Goal: Communication & Community: Answer question/provide support

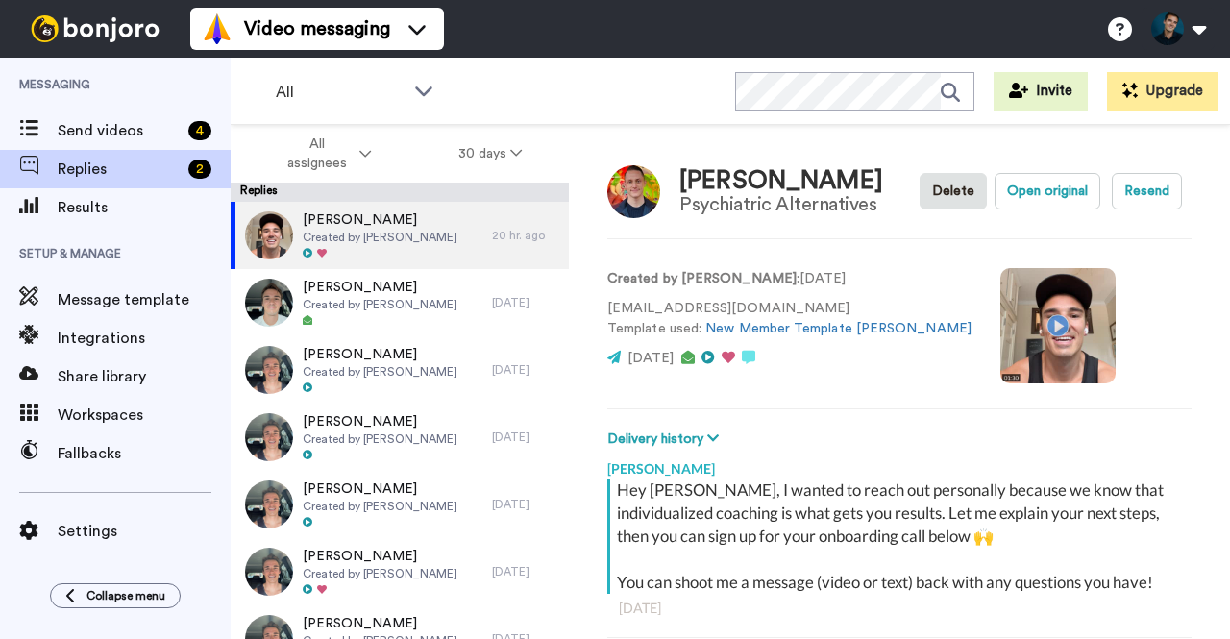
scroll to position [363, 0]
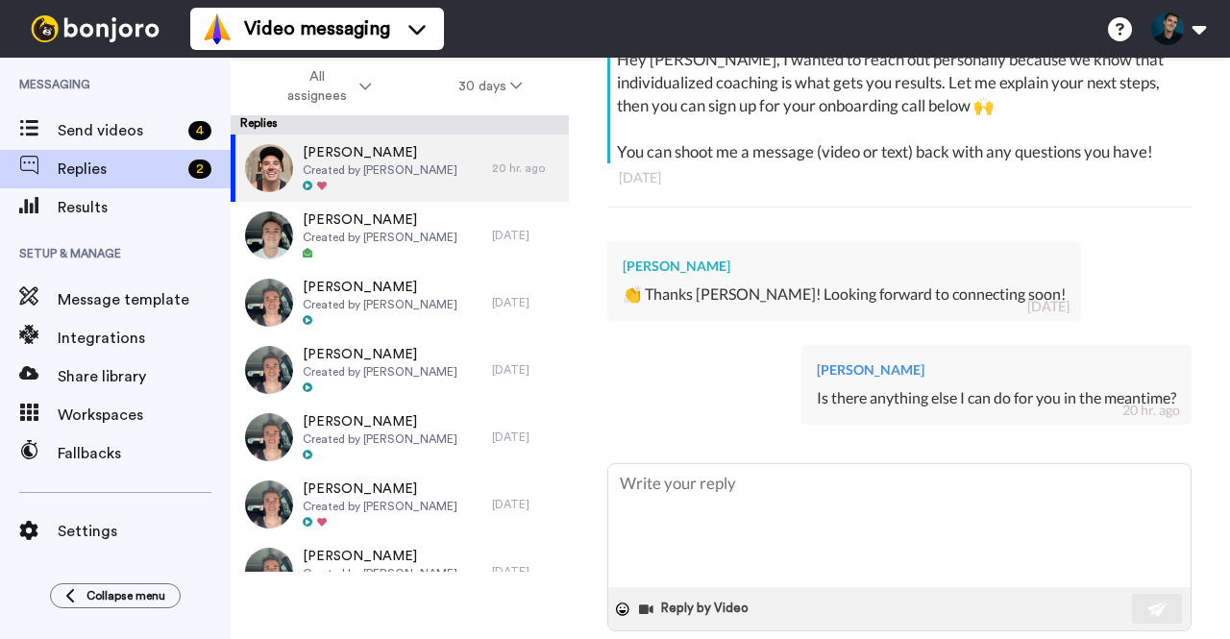
type textarea "x"
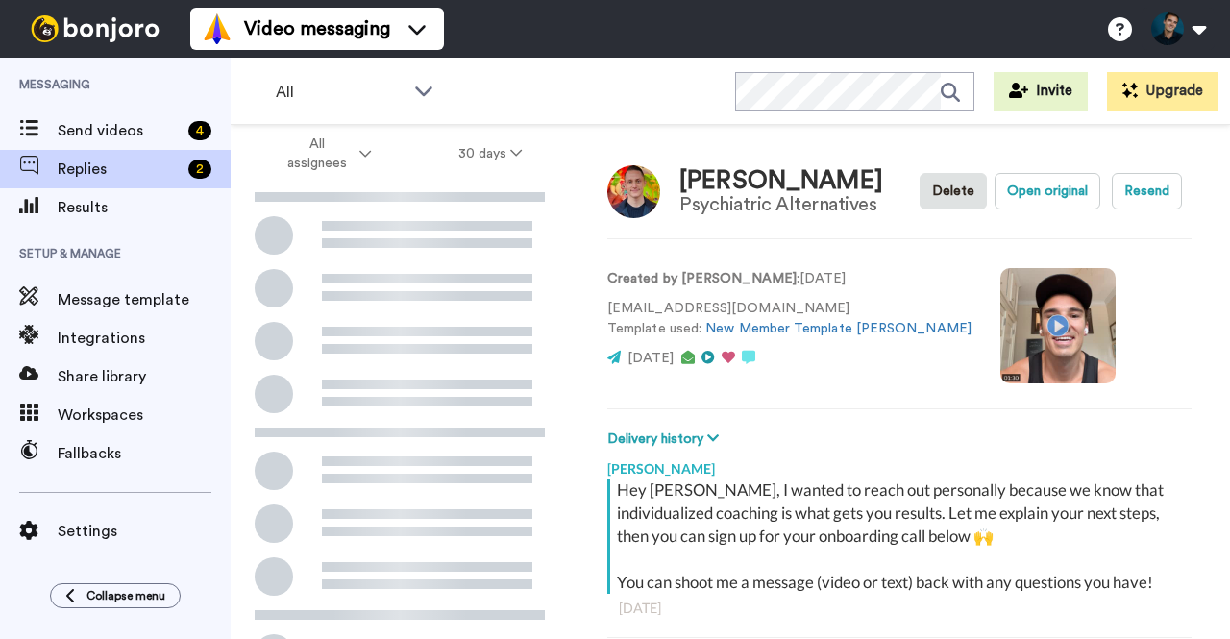
scroll to position [168, 0]
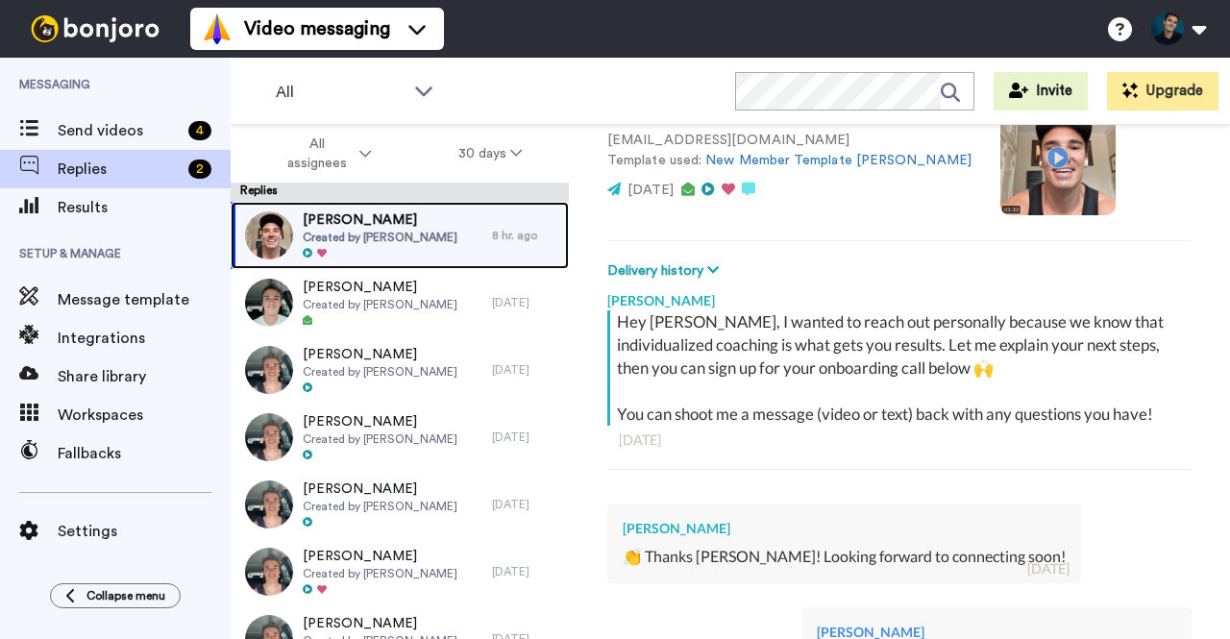
click at [383, 243] on span "Created by [PERSON_NAME]" at bounding box center [380, 237] width 155 height 15
click at [439, 234] on div "[PERSON_NAME] Created by [PERSON_NAME]" at bounding box center [361, 235] width 261 height 67
type textarea "x"
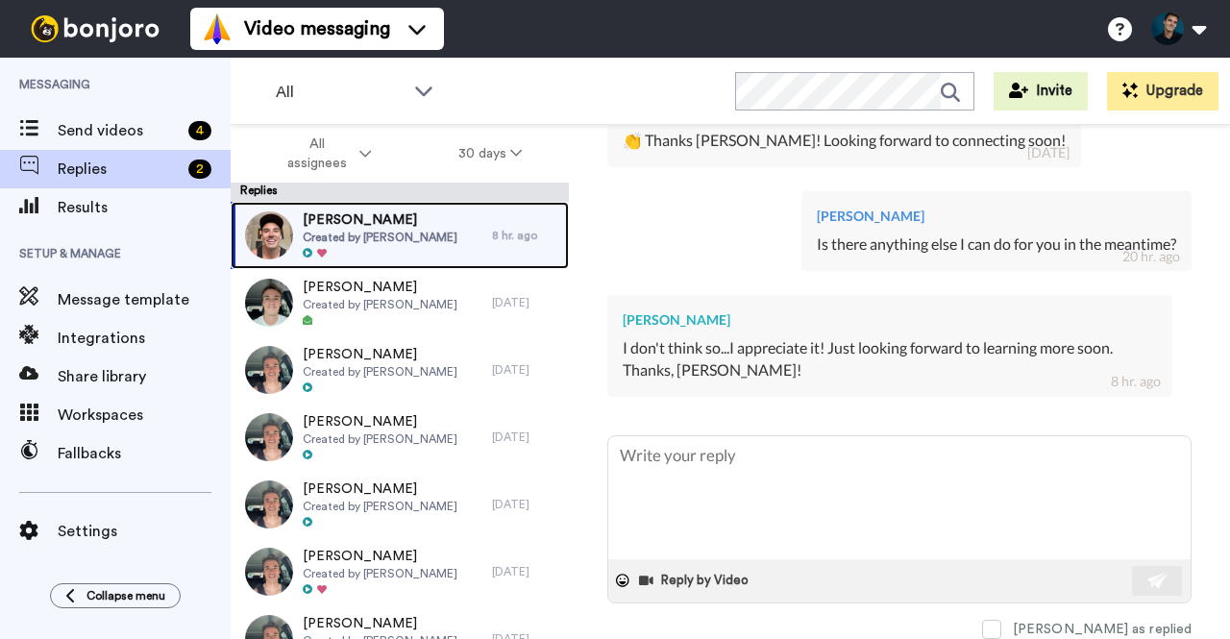
scroll to position [594, 0]
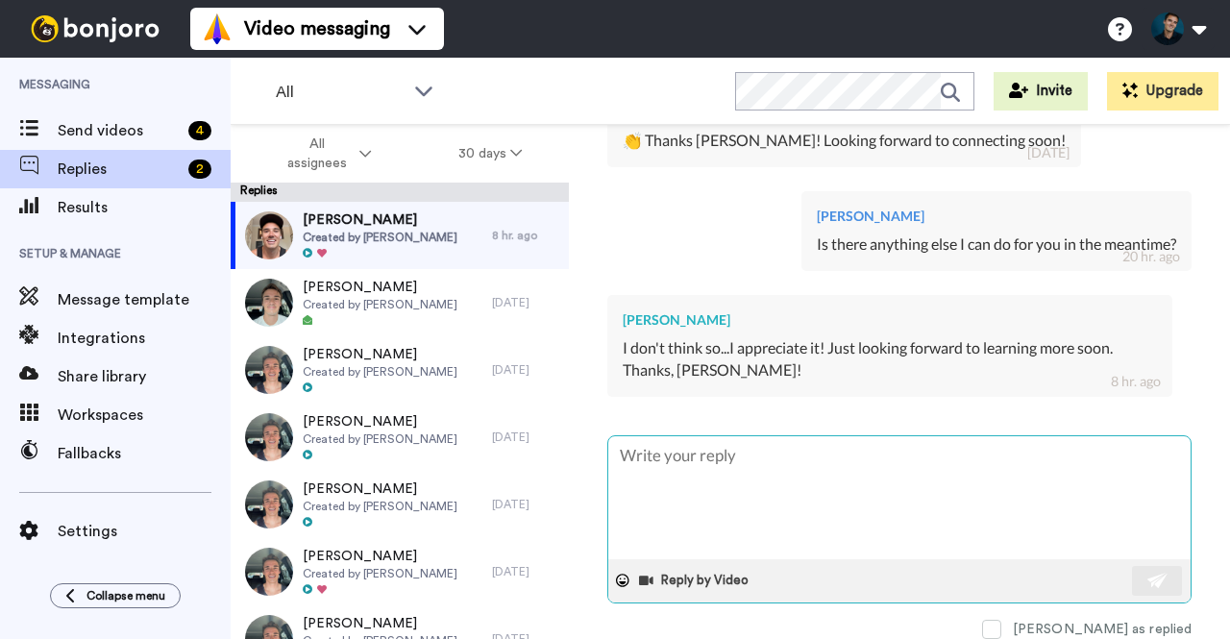
click at [690, 460] on textarea at bounding box center [899, 497] width 582 height 123
type textarea "A"
type textarea "x"
type textarea "Am"
type textarea "x"
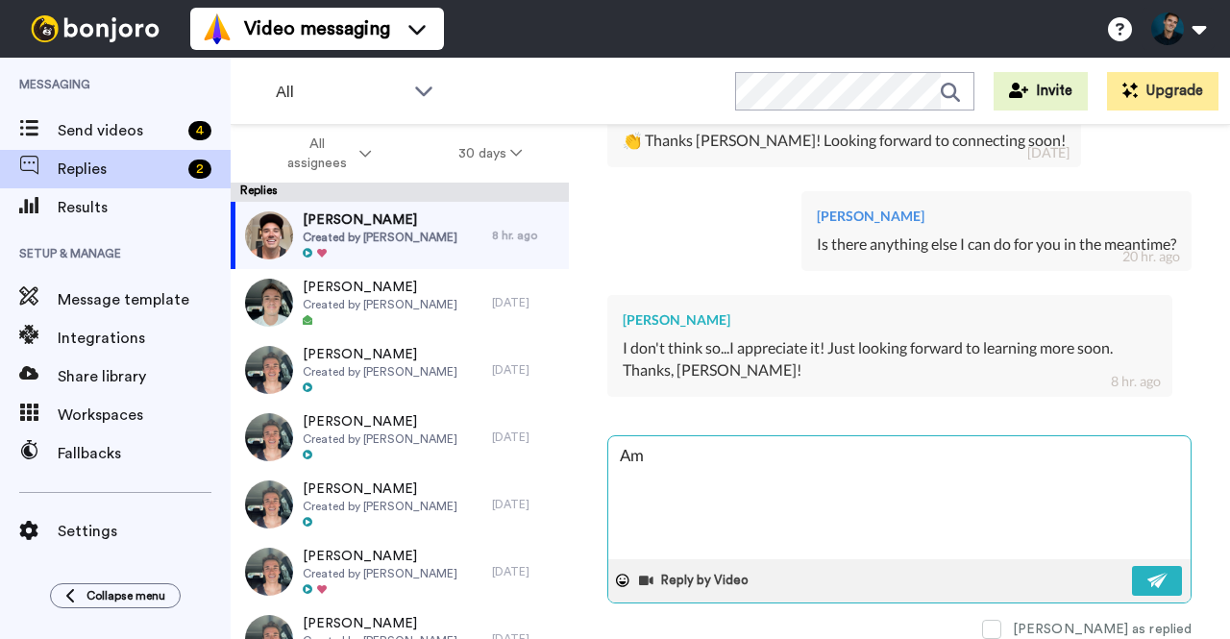
type textarea "Ama"
type textarea "x"
type textarea "Amaz"
type textarea "x"
type textarea "Amazi"
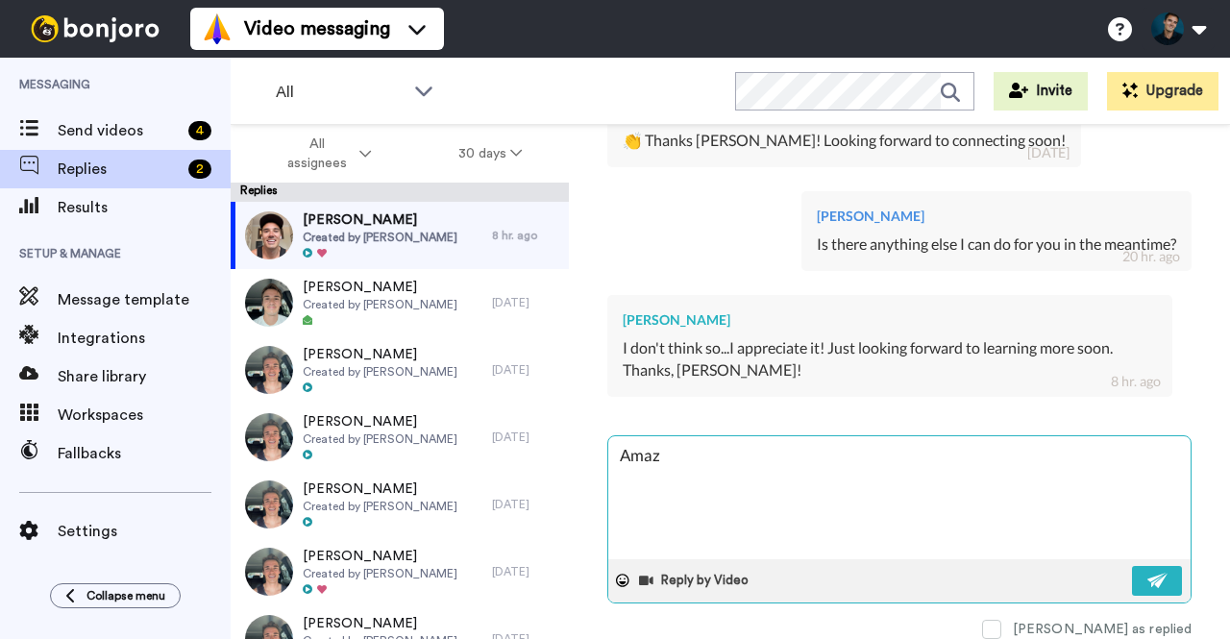
type textarea "x"
type textarea "Amazin"
type textarea "x"
type textarea "Amazinf"
type textarea "x"
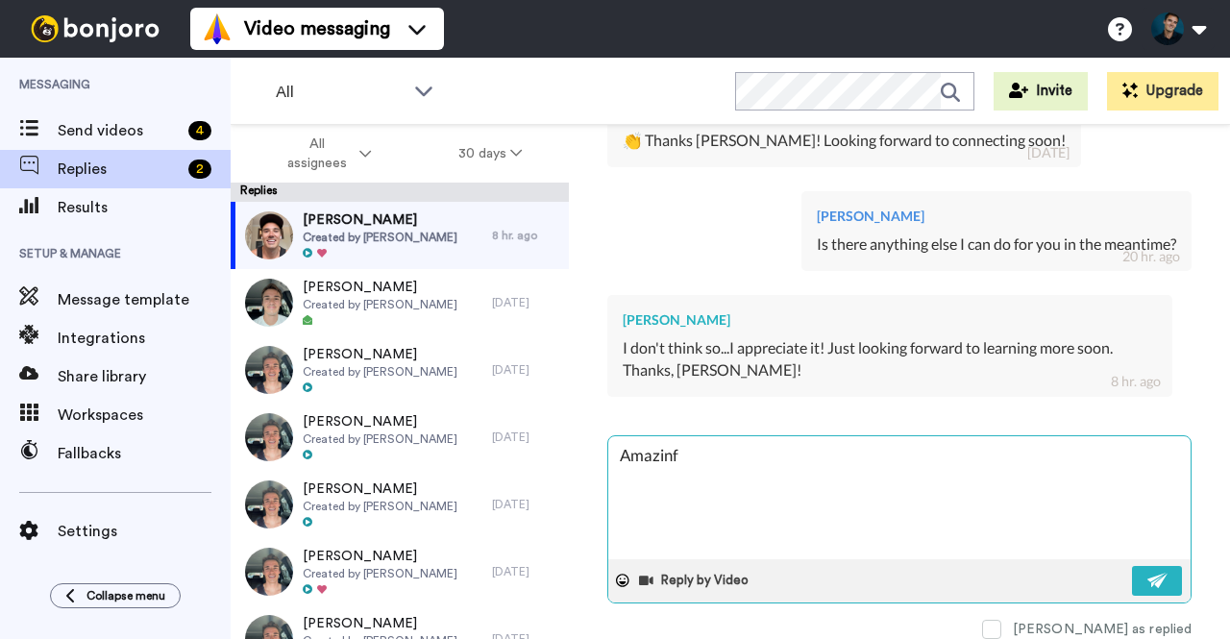
type textarea "Amazin"
type textarea "x"
type textarea "Amazing"
type textarea "x"
type textarea "Amazing"
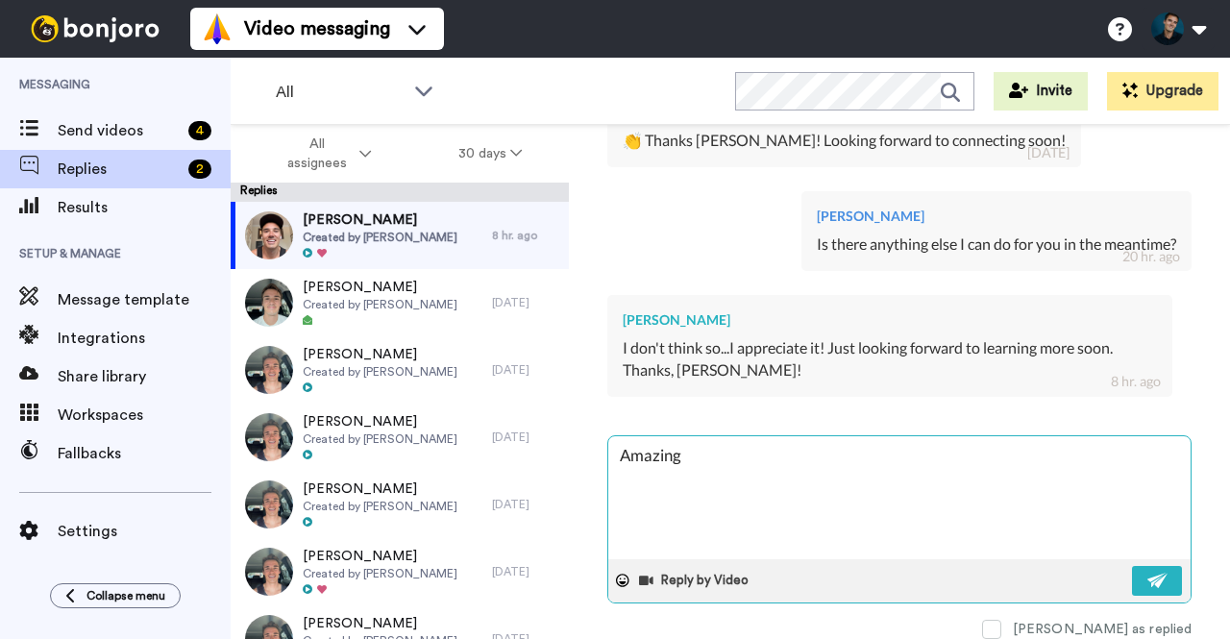
type textarea "x"
type textarea "Amazing"
type textarea "x"
type textarea "Amazing!"
type textarea "x"
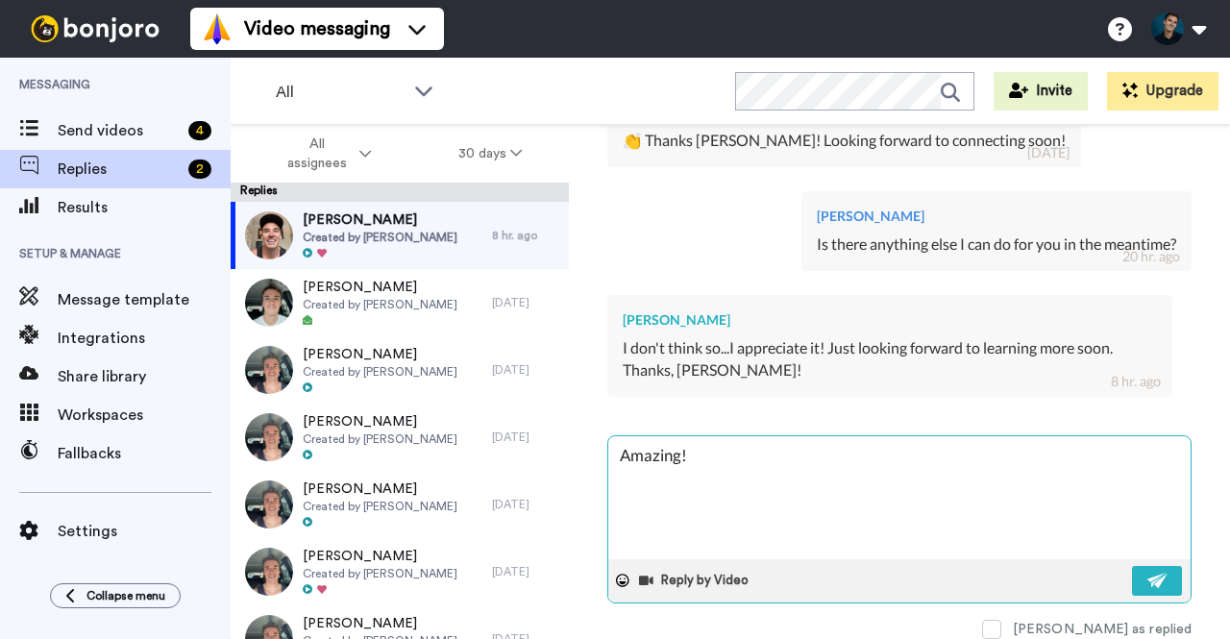
type textarea "Amazing!"
type textarea "x"
type textarea "Amazing! L"
type textarea "x"
type textarea "Amazing! Le"
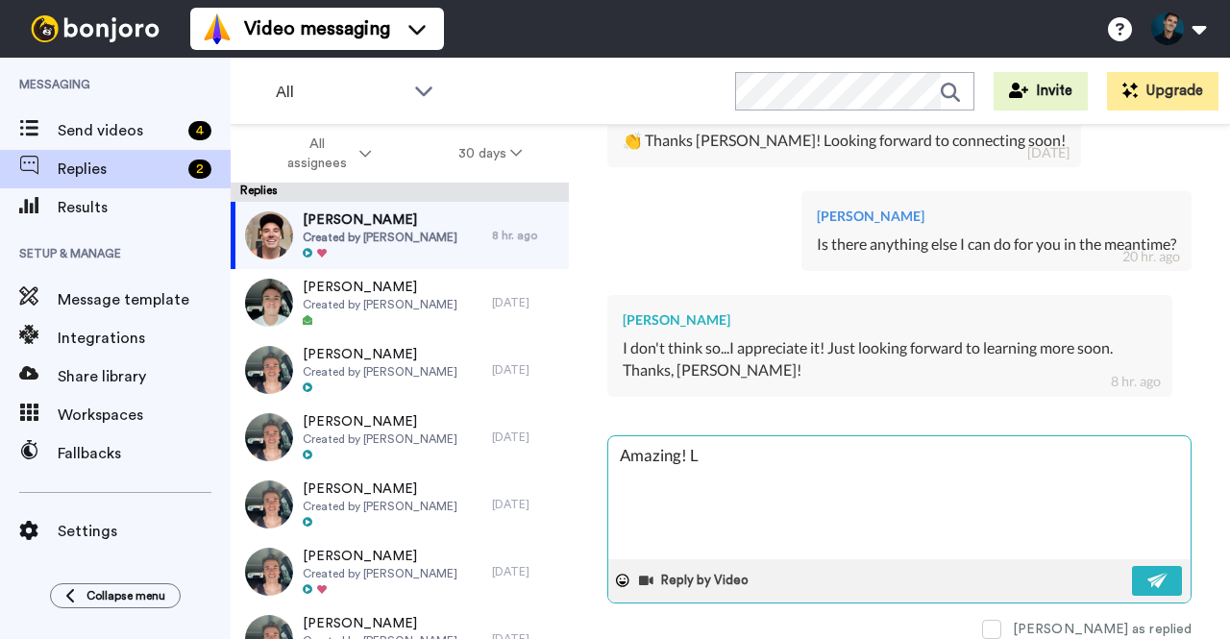
type textarea "x"
type textarea "Amazing! Let"
type textarea "x"
type textarea "Amazing! Let"
type textarea "x"
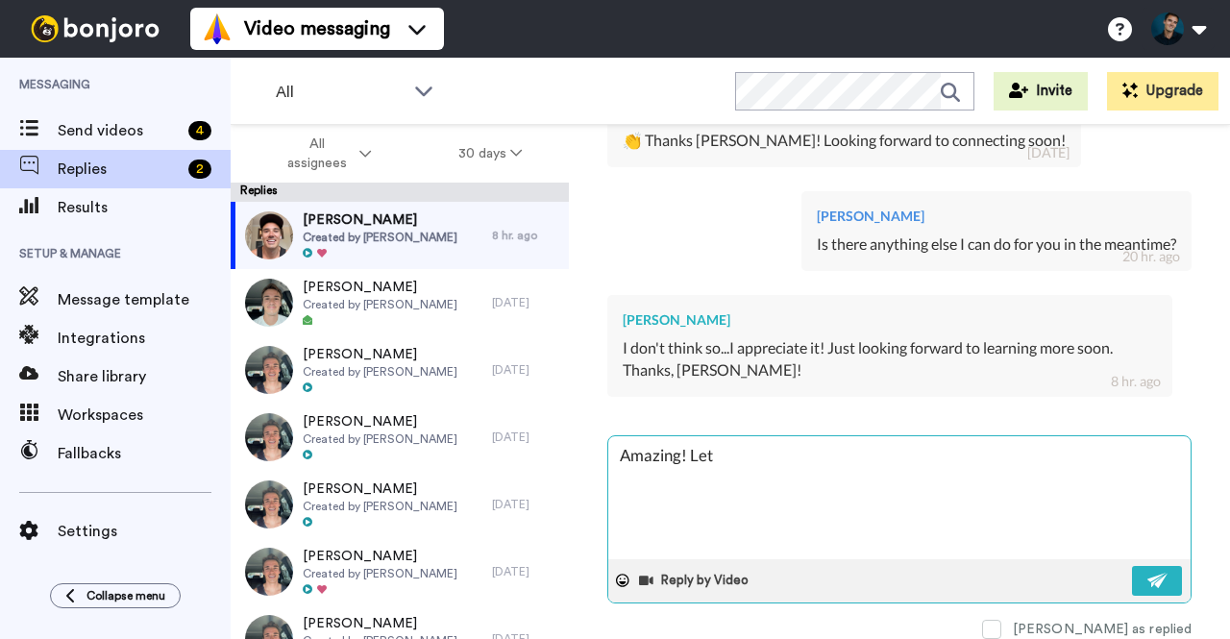
type textarea "Amazing! Let m"
type textarea "x"
type textarea "Amazing! Let me"
type textarea "x"
type textarea "Amazing! Let me"
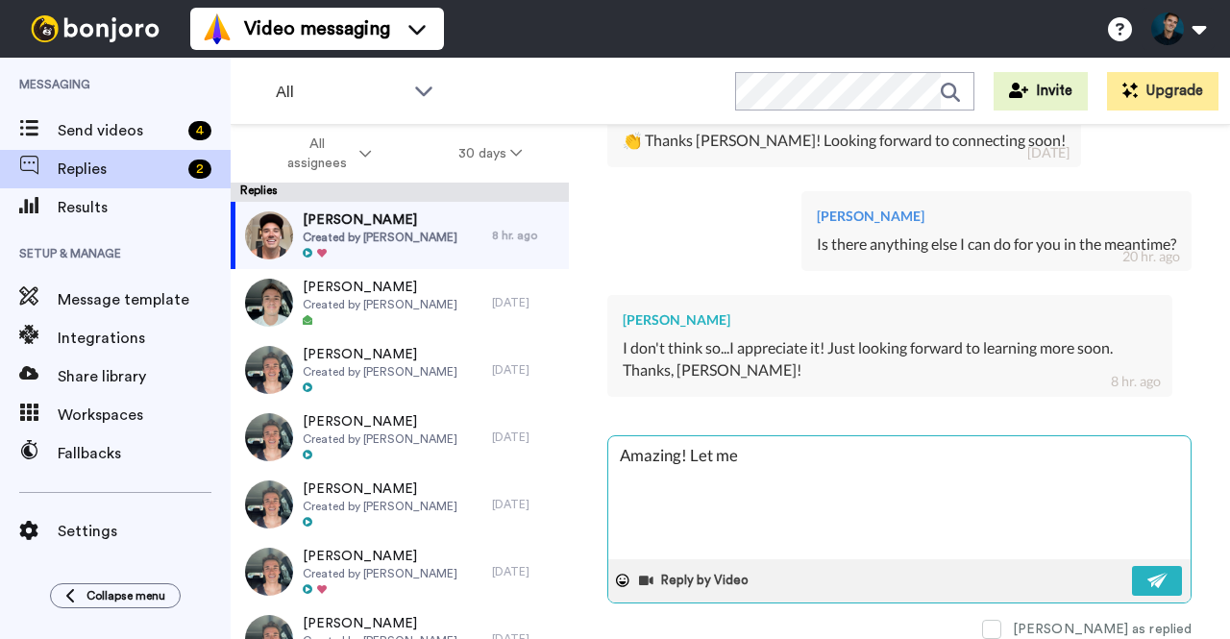
type textarea "x"
type textarea "Amazing! Let me k"
type textarea "x"
type textarea "Amazing! Let me kn"
type textarea "x"
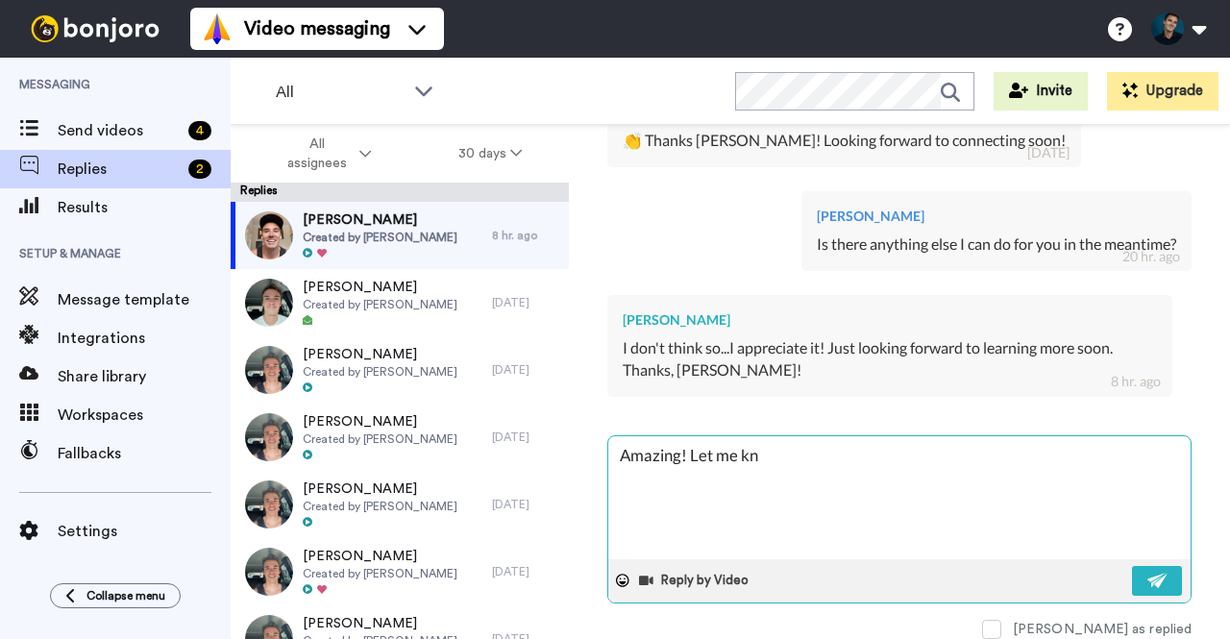
type textarea "Amazing! Let me kno"
type textarea "x"
type textarea "Amazing! Let me know"
type textarea "x"
type textarea "Amazing! Let me know"
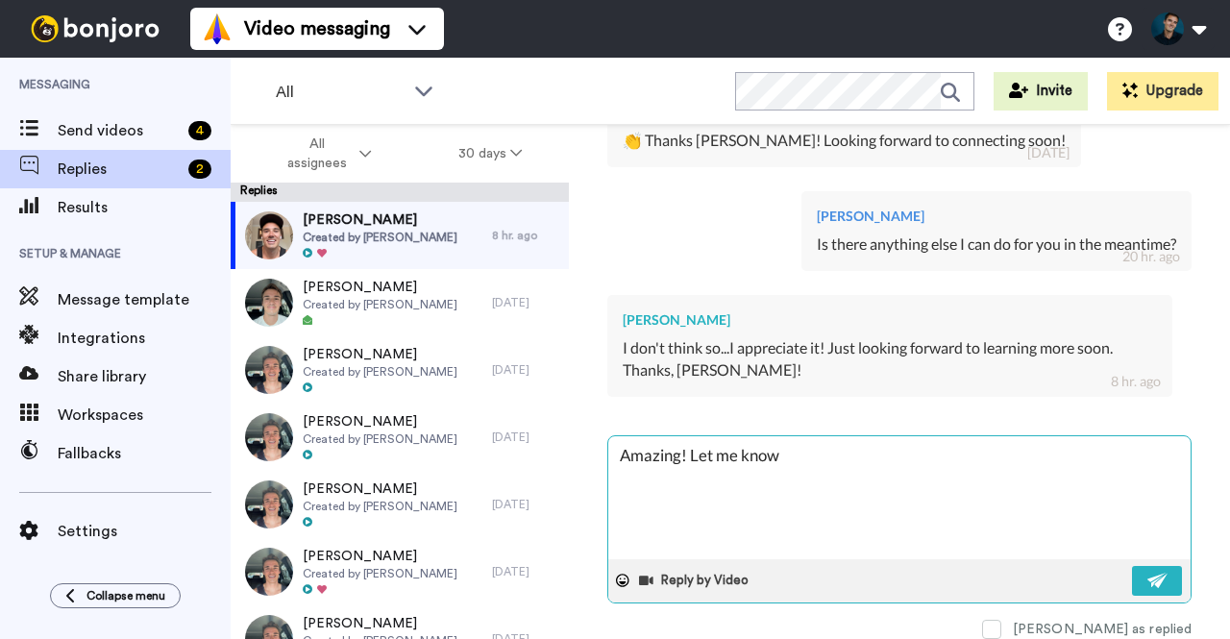
type textarea "x"
type textarea "Amazing! Let me know i"
type textarea "x"
type textarea "Amazing! Let me know if"
type textarea "x"
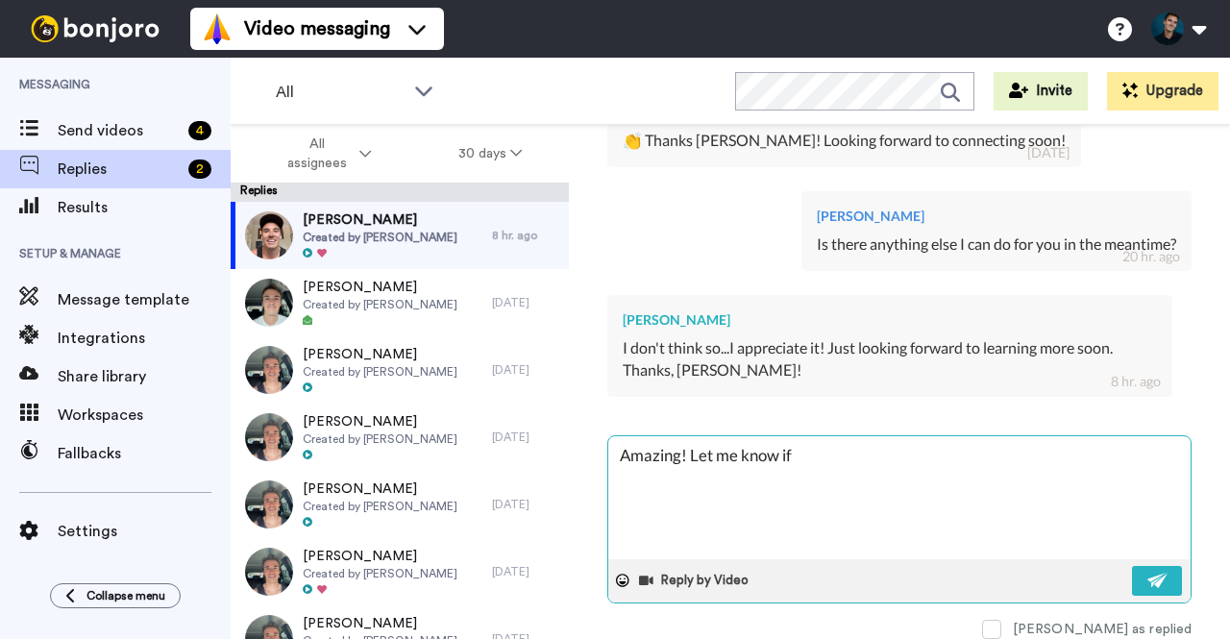
type textarea "Amazing! Let me know if"
type textarea "x"
type textarea "Amazing! Let me know if a"
type textarea "x"
type textarea "Amazing! Let me know if an"
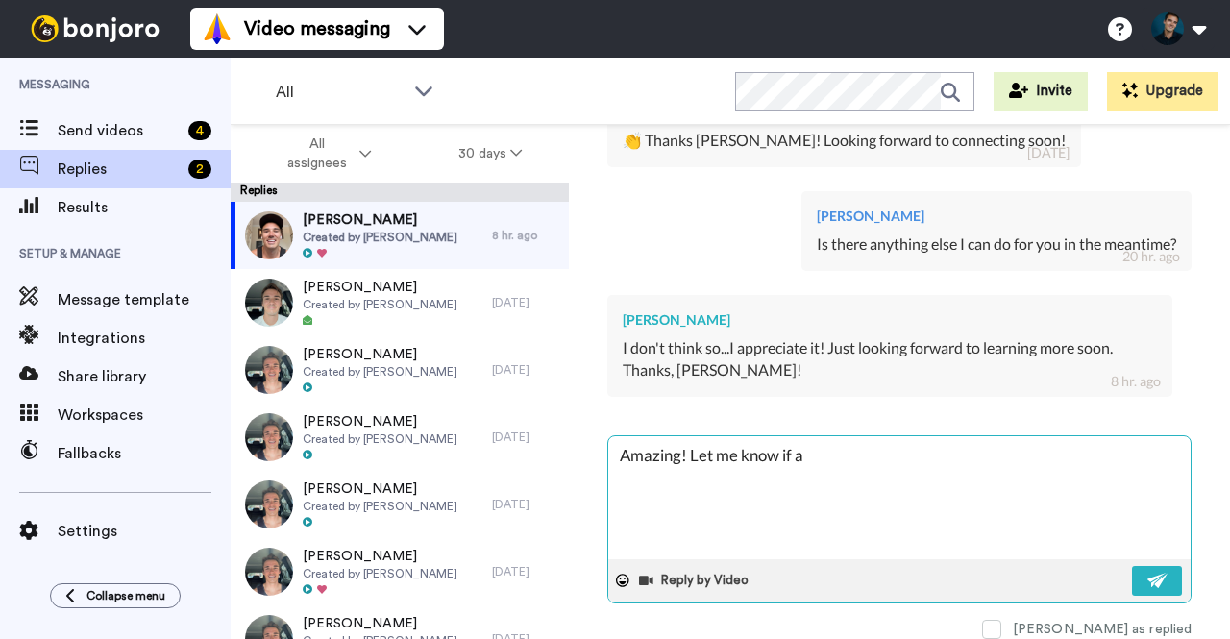
type textarea "x"
type textarea "Amazing! Let me know if any"
type textarea "x"
type textarea "Amazing! Let me know if anyh"
type textarea "x"
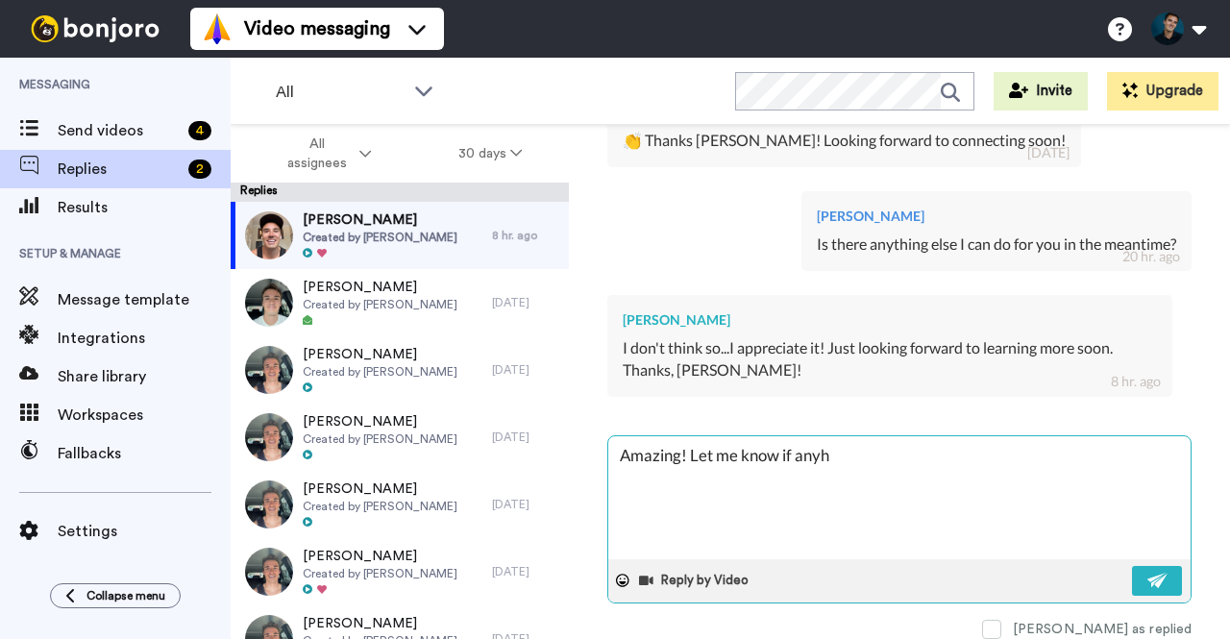
type textarea "Amazing! Let me know if anyhi"
type textarea "x"
type textarea "Amazing! Let me know if anyhin"
type textarea "x"
type textarea "Amazing! Let me know if anyhing"
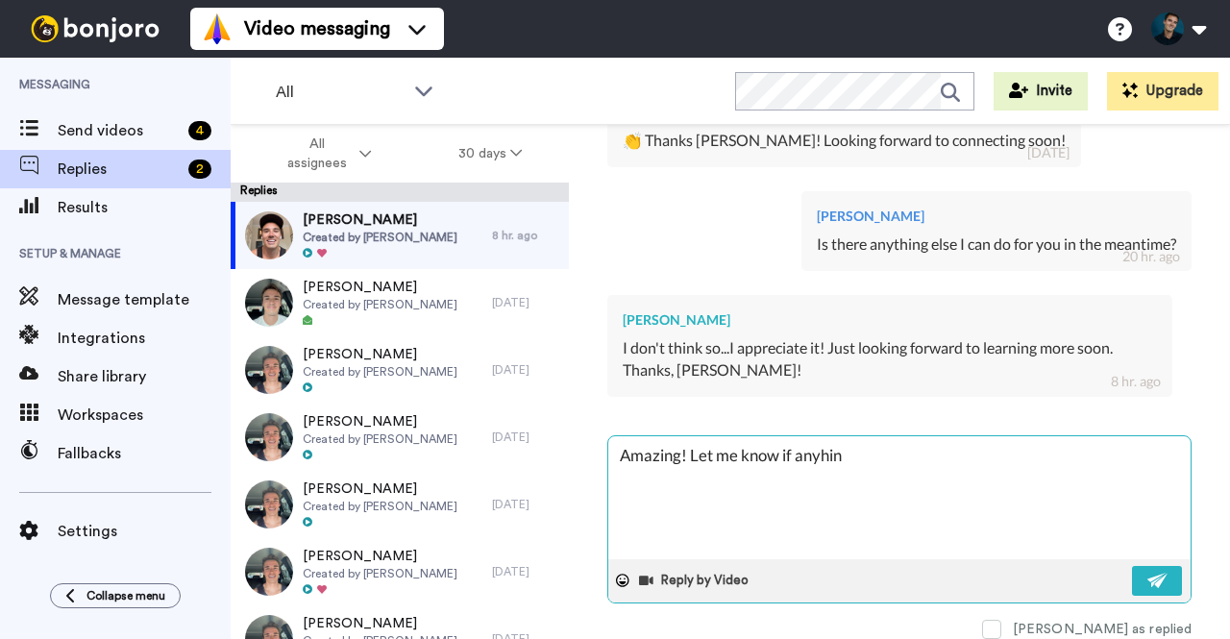
type textarea "x"
type textarea "Amazing! Let me know if anyhing"
type textarea "x"
type textarea "Amazing! Let me know if anyhing c"
type textarea "x"
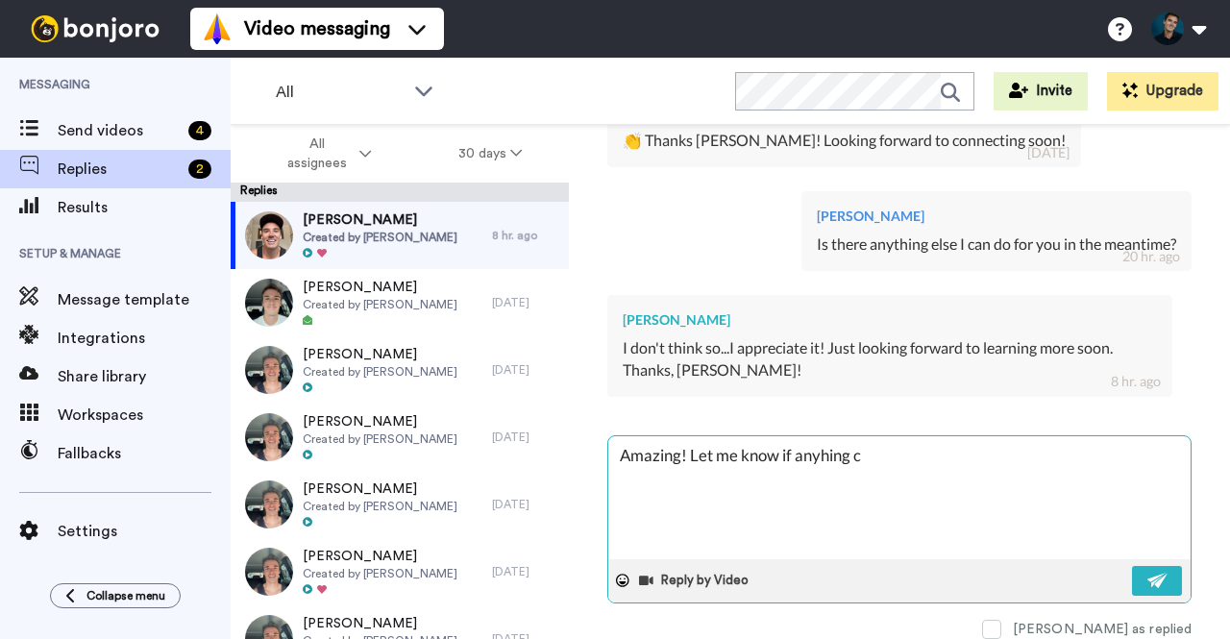
type textarea "Amazing! Let me know if anyhing co"
type textarea "x"
type textarea "Amazing! Let me know if anyhing com"
type textarea "x"
type textarea "Amazing! Let me know if anyhing come"
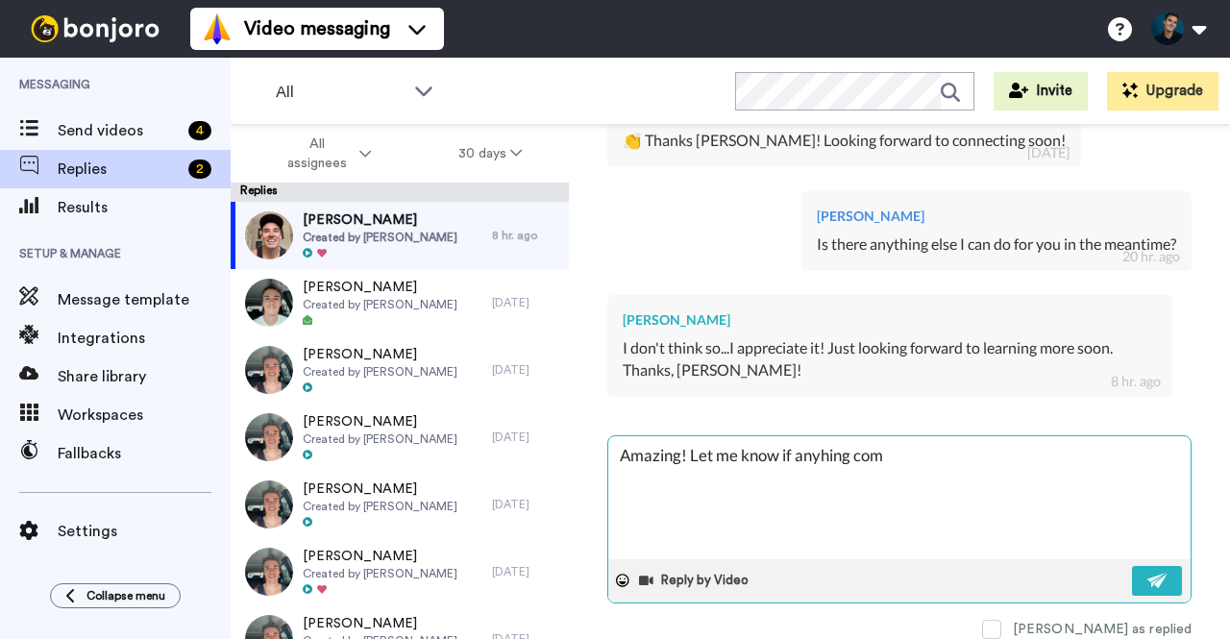
type textarea "x"
type textarea "Amazing! Let me know if anyhing com"
type textarea "x"
type textarea "Amazing! Let me know if anyhing co"
type textarea "x"
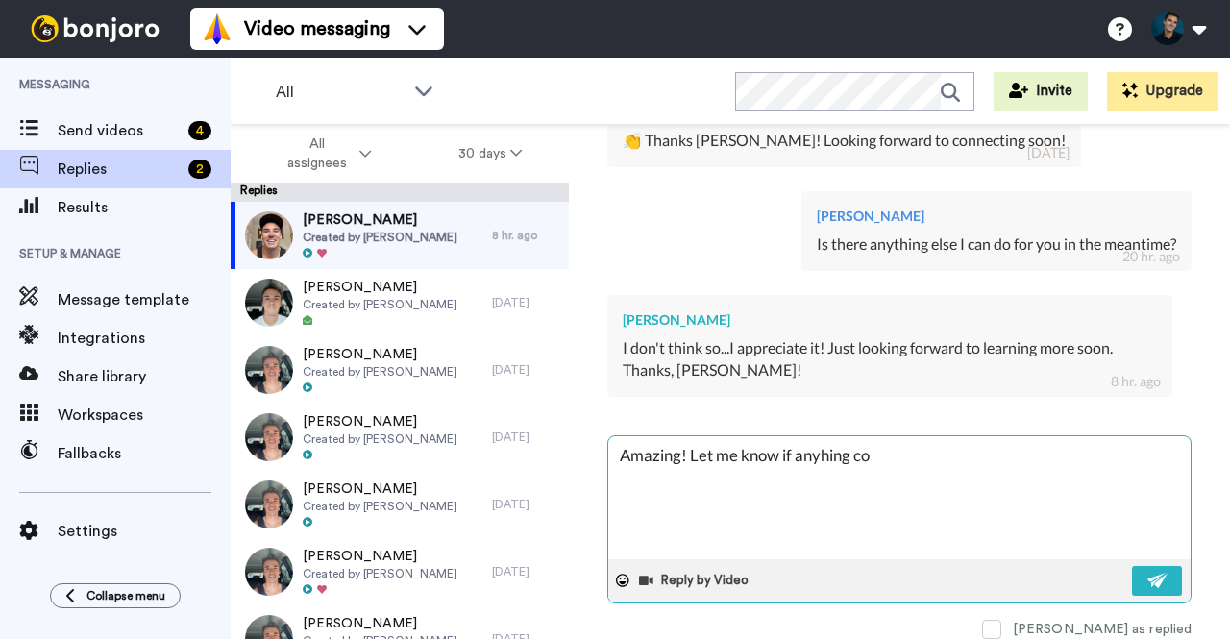
type textarea "Amazing! Let me know if anyhing c"
type textarea "x"
type textarea "Amazing! Let me know if anyhing"
type textarea "x"
type textarea "Amazing! Let me know if anyhing"
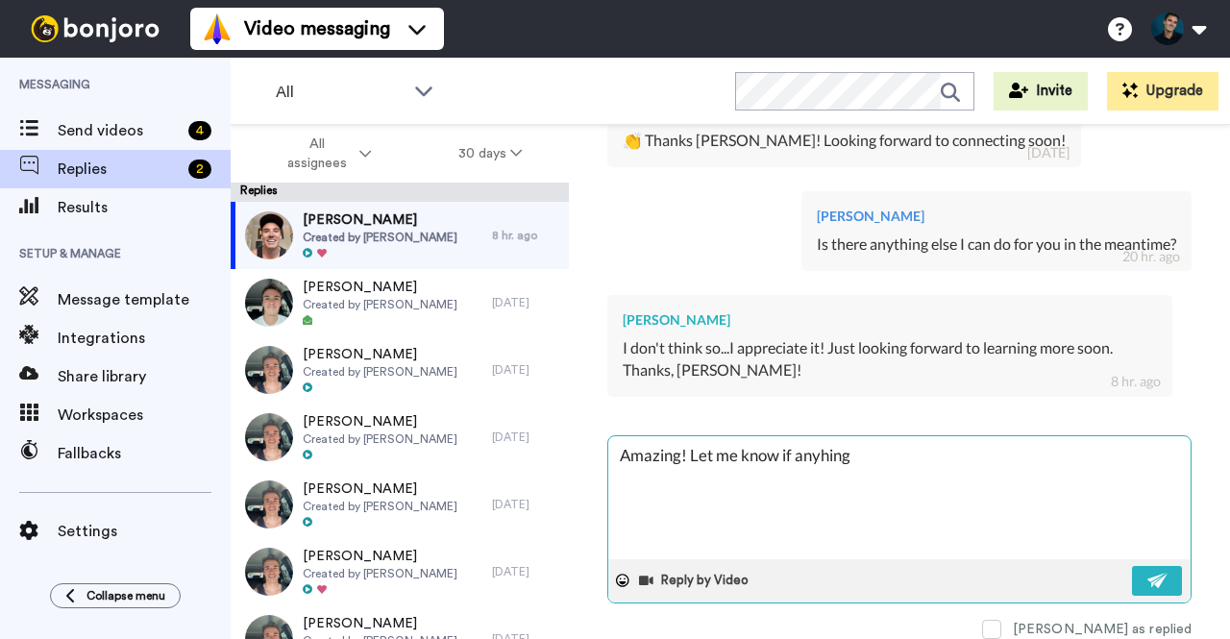
type textarea "x"
type textarea "Amazing! Let me know if anyhin"
type textarea "x"
type textarea "Amazing! Let me know if anyhi"
type textarea "x"
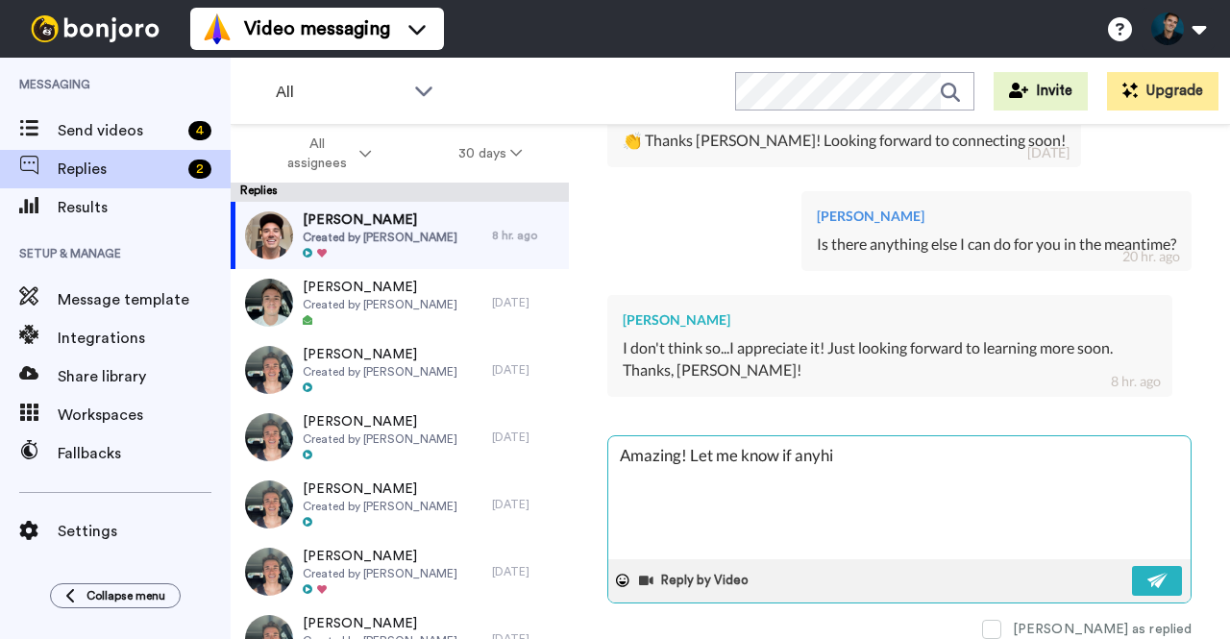
type textarea "Amazing! Let me know if anyh"
type textarea "x"
type textarea "Amazing! Let me know if any"
type textarea "x"
type textarea "Amazing! Let me know if anyt"
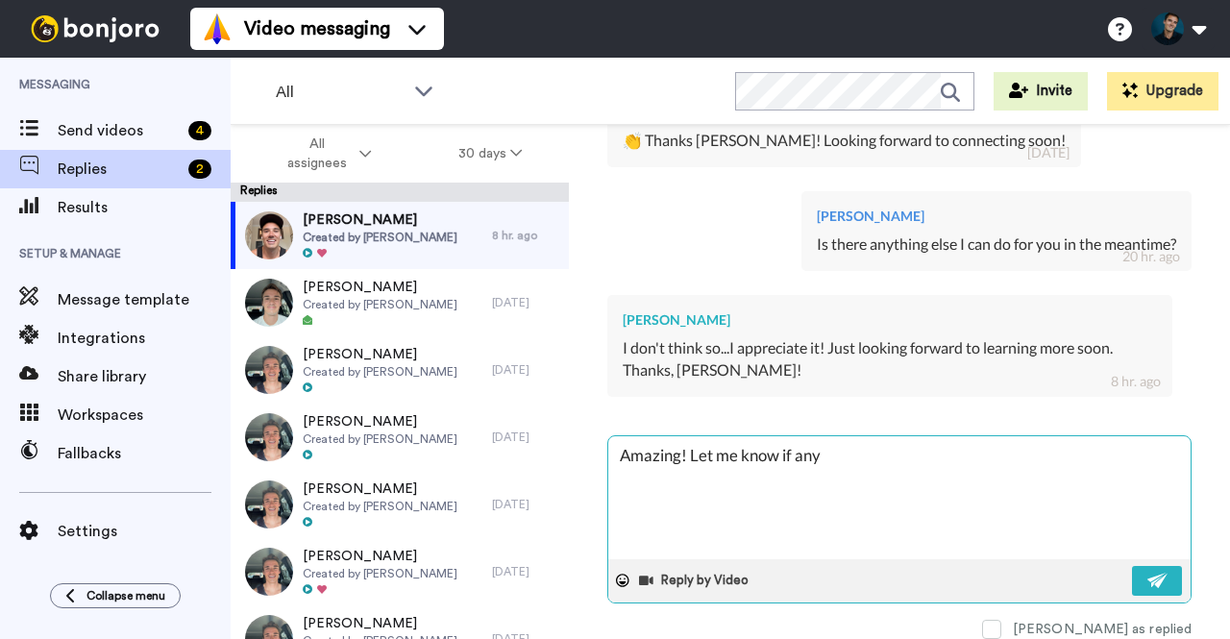
type textarea "x"
type textarea "Amazing! Let me know if anyth"
type textarea "x"
type textarea "Amazing! Let me know if anythi"
type textarea "x"
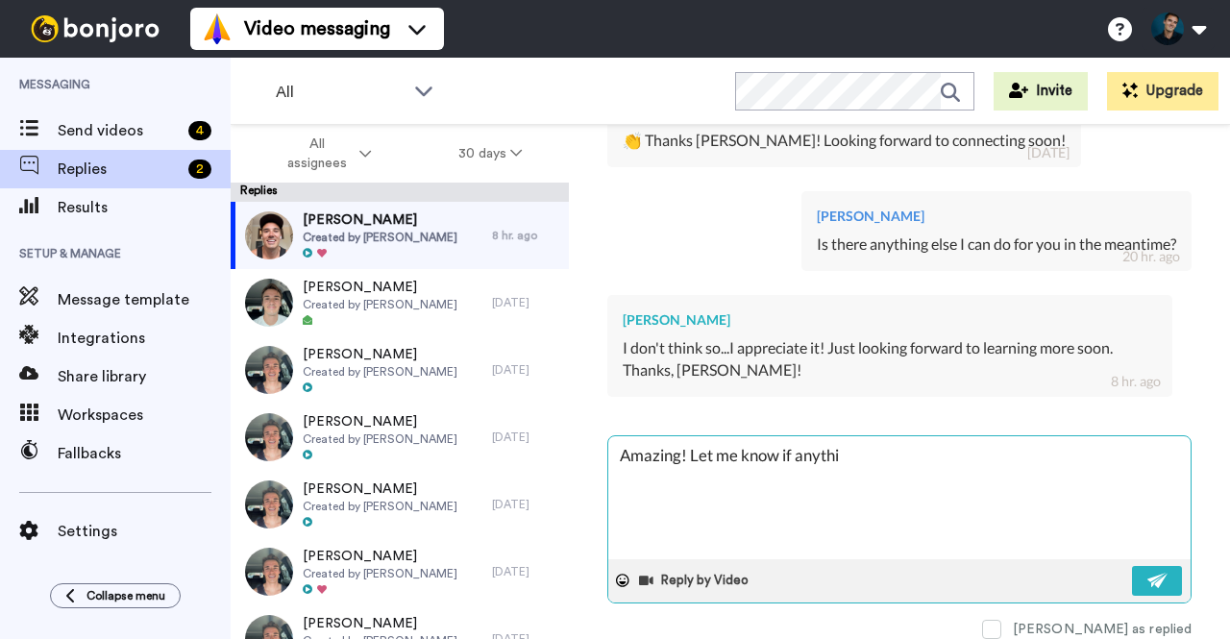
type textarea "Amazing! Let me know if anythin"
type textarea "x"
type textarea "Amazing! Let me know if anythin"
type textarea "x"
type textarea "Amazing! Let me know if anythin"
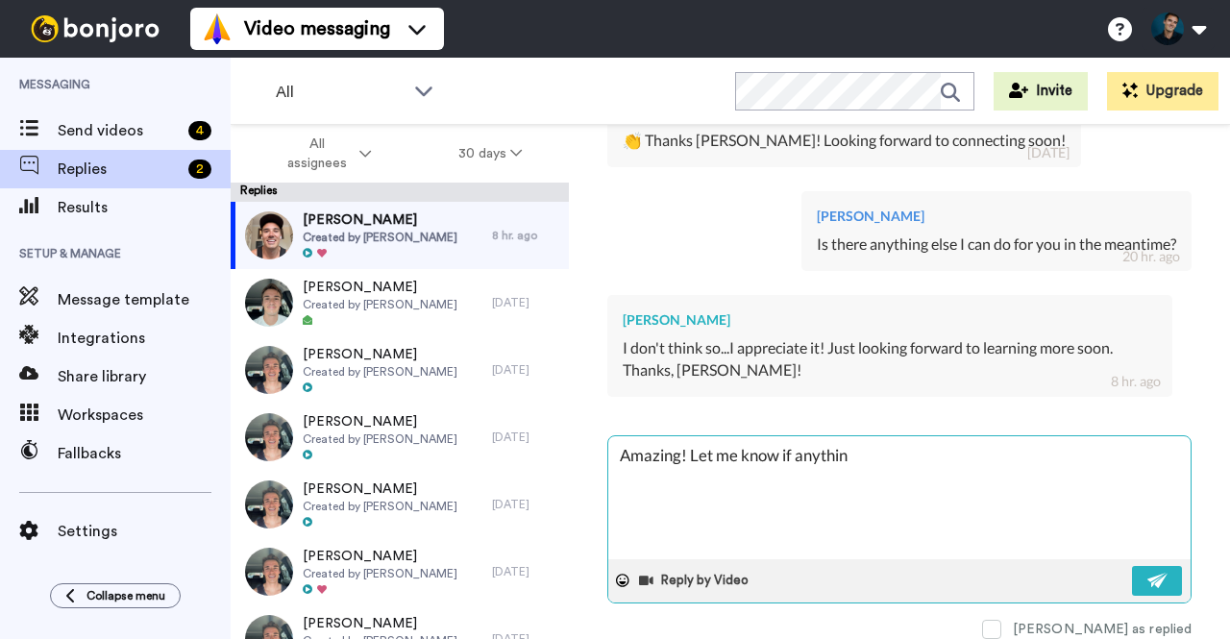
type textarea "x"
type textarea "Amazing! Let me know if anything"
type textarea "x"
type textarea "Amazing! Let me know if anything"
type textarea "x"
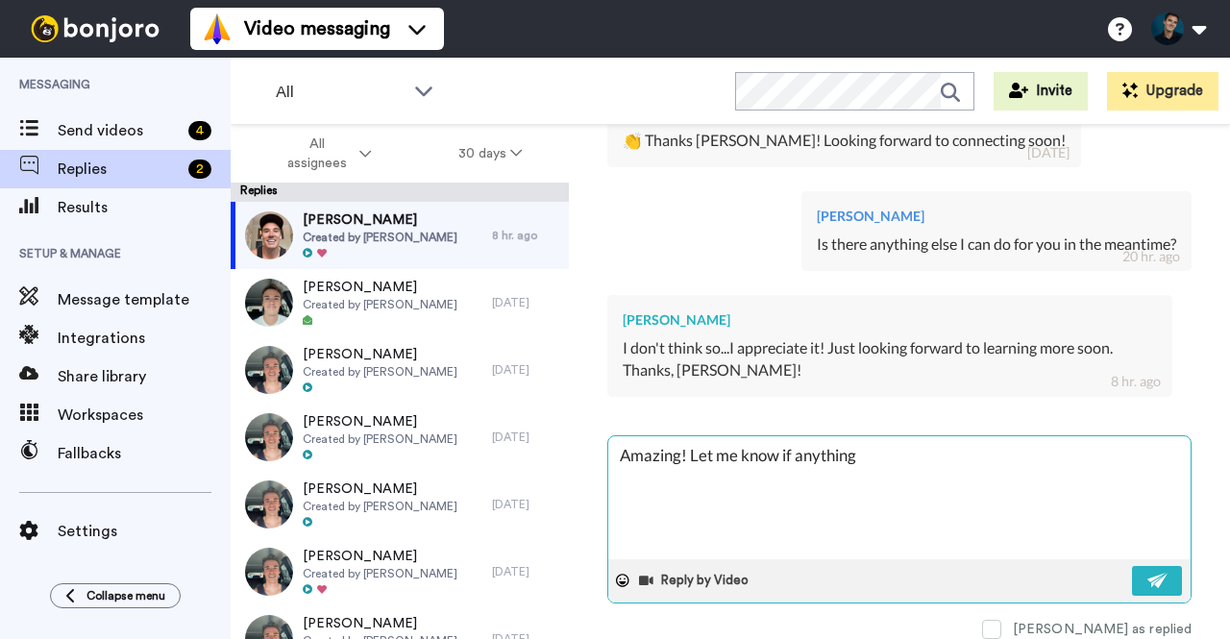
type textarea "Amazing! Let me know if anything v"
type textarea "x"
type textarea "Amazing! Let me know if anything vo"
type textarea "x"
type textarea "Amazing! Let me know if anything vom"
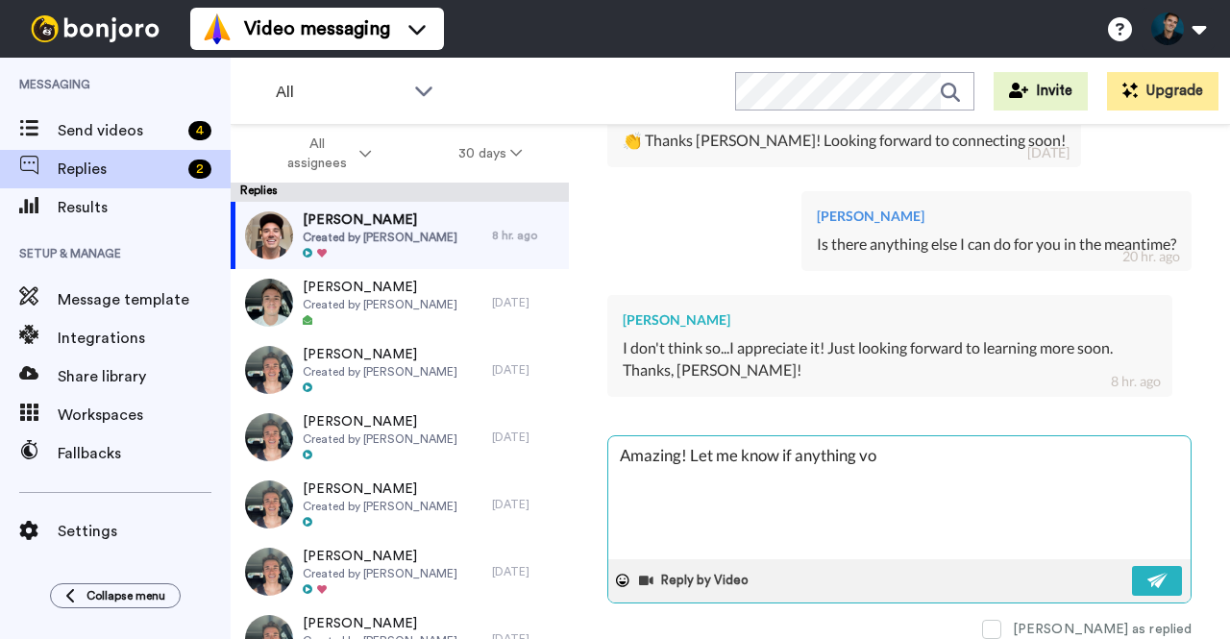
type textarea "x"
type textarea "Amazing! Let me know if anything vome"
type textarea "x"
type textarea "Amazing! Let me know if anything vom"
type textarea "x"
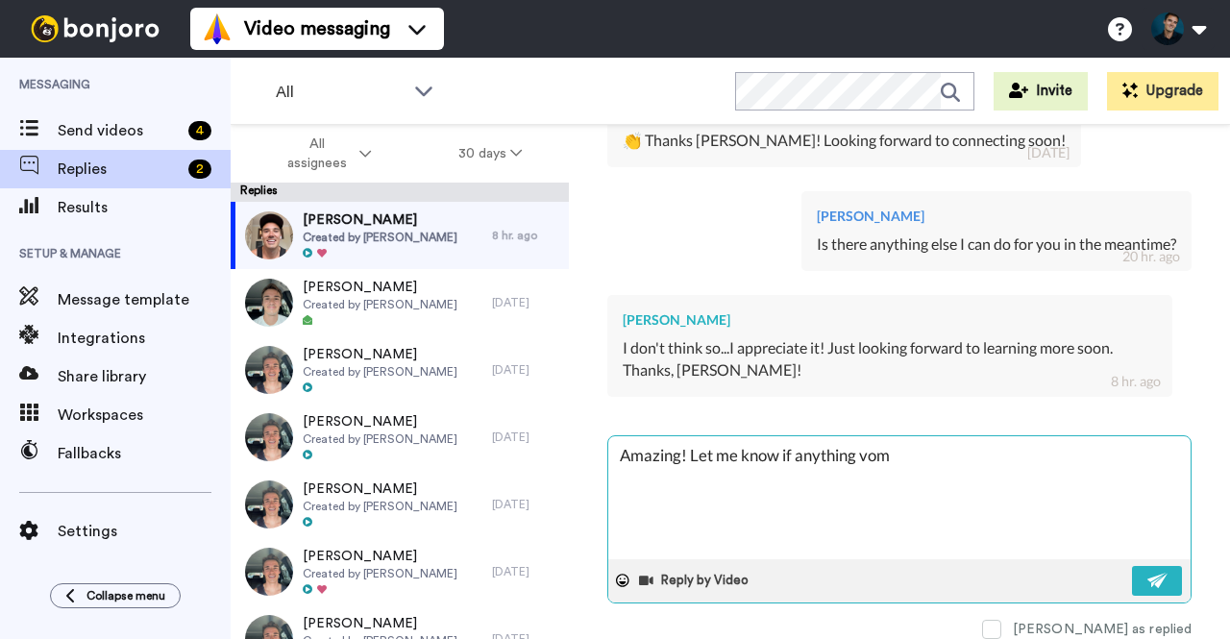
type textarea "Amazing! Let me know if anything vo"
type textarea "x"
type textarea "Amazing! Let me know if anything v"
type textarea "x"
type textarea "Amazing! Let me know if anything"
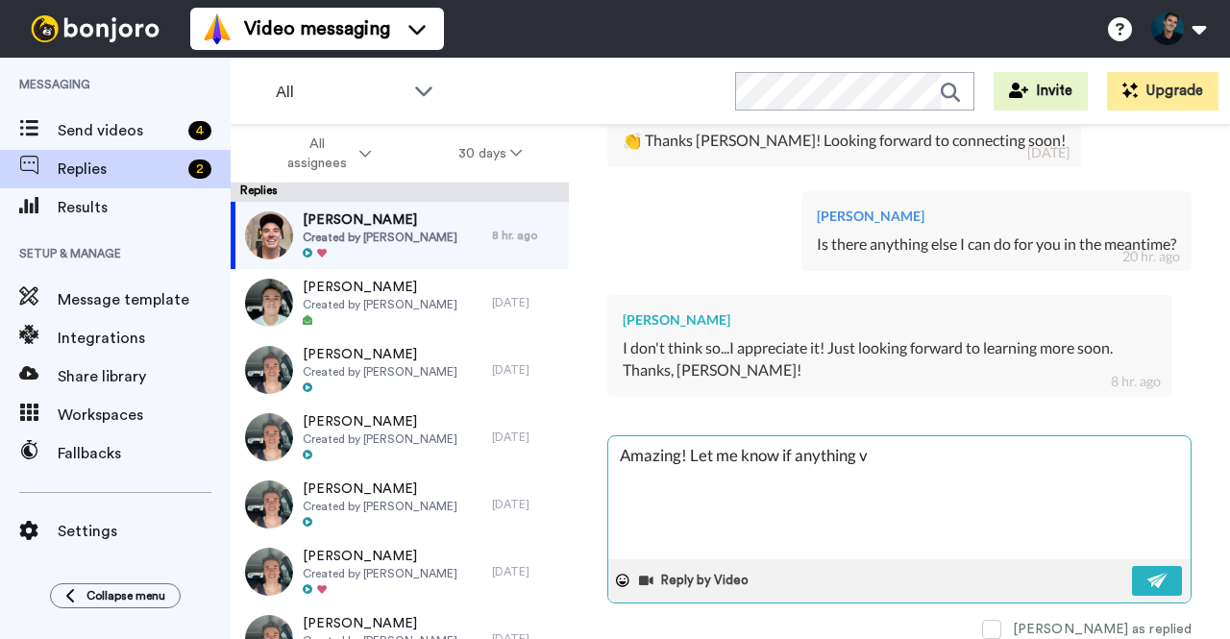
type textarea "x"
type textarea "Amazing! Let me know if anything c"
type textarea "x"
type textarea "Amazing! Let me know if anything co"
type textarea "x"
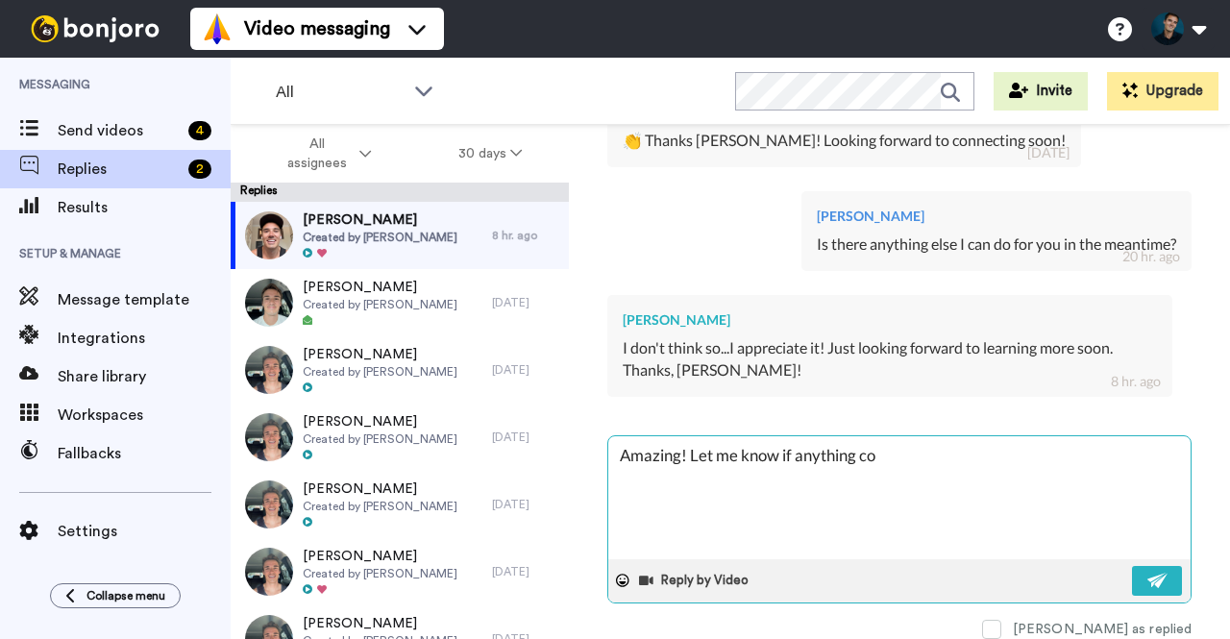
type textarea "Amazing! Let me know if anything com"
type textarea "x"
type textarea "Amazing! Let me know if anything come"
type textarea "x"
type textarea "Amazing! Let me know if anything comes"
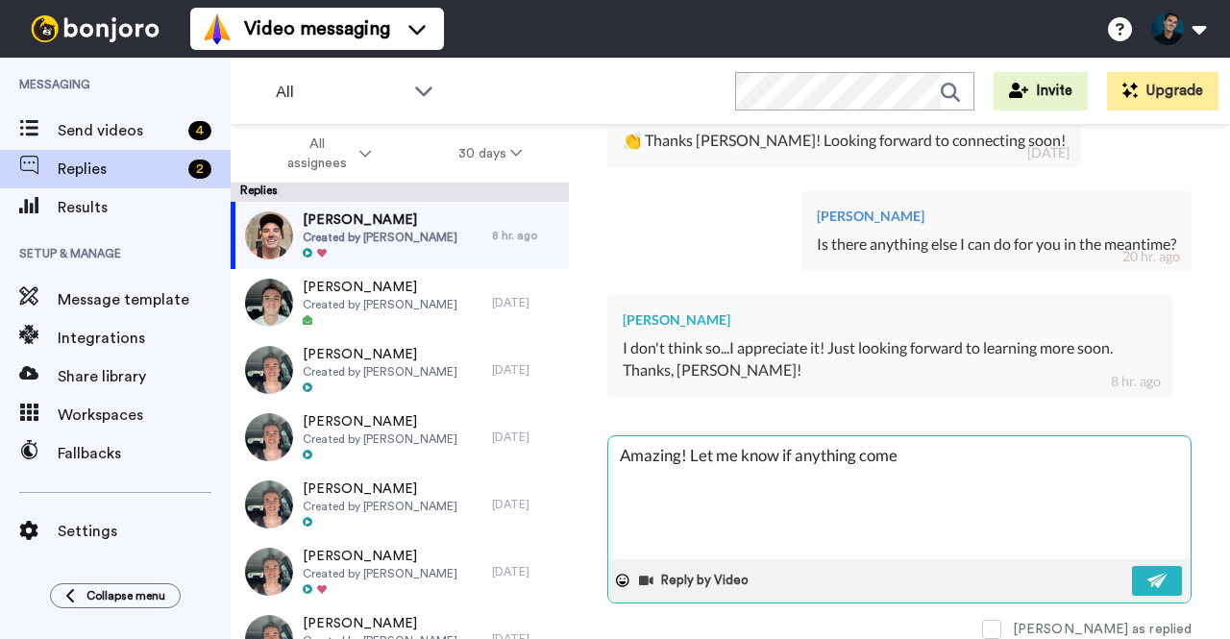
type textarea "x"
type textarea "Amazing! Let me know if anything comes"
type textarea "x"
type textarea "Amazing! Let me know if anything comes u"
type textarea "x"
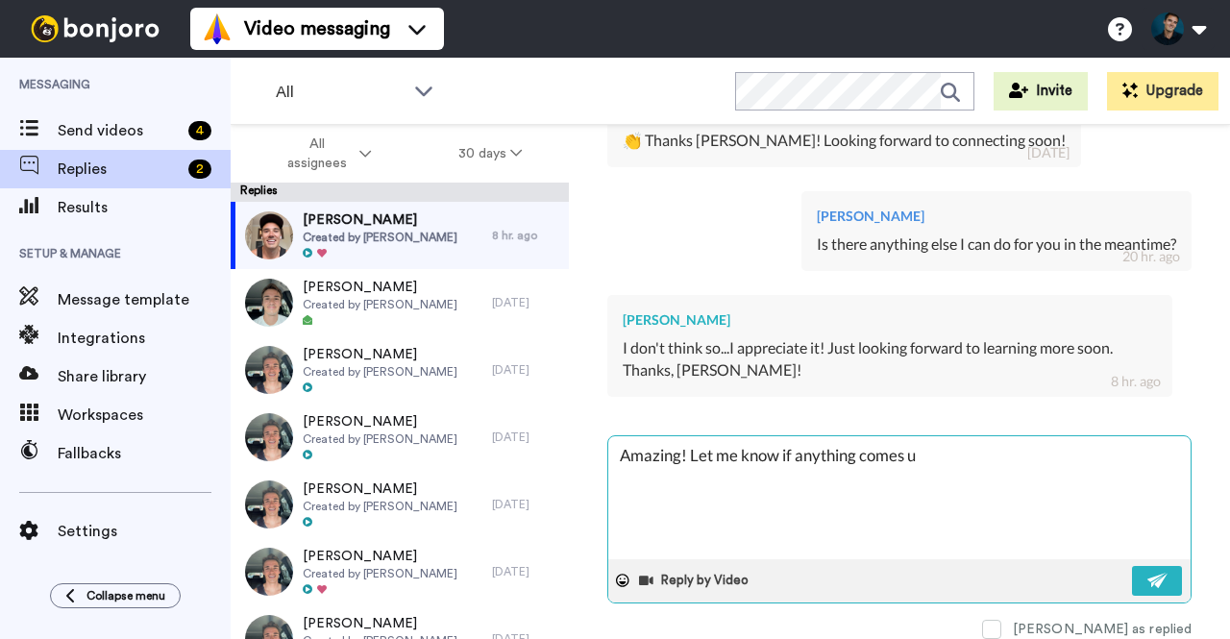
type textarea "Amazing! Let me know if anything comes up"
type textarea "x"
type textarea "Amazing! Let me know if anything comes up!"
type textarea "x"
type textarea "Amazing! Let me know if anything comes up!"
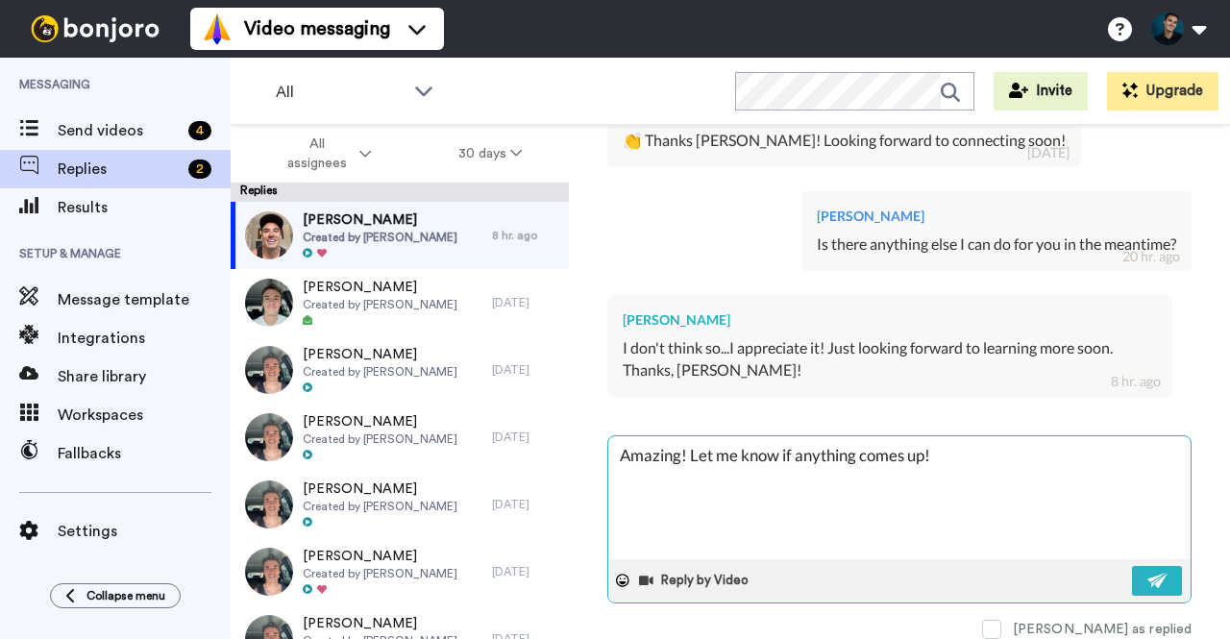
type textarea "x"
type textarea "Amazing! Let me know if anything comes up!"
click at [1159, 581] on button at bounding box center [1157, 581] width 50 height 30
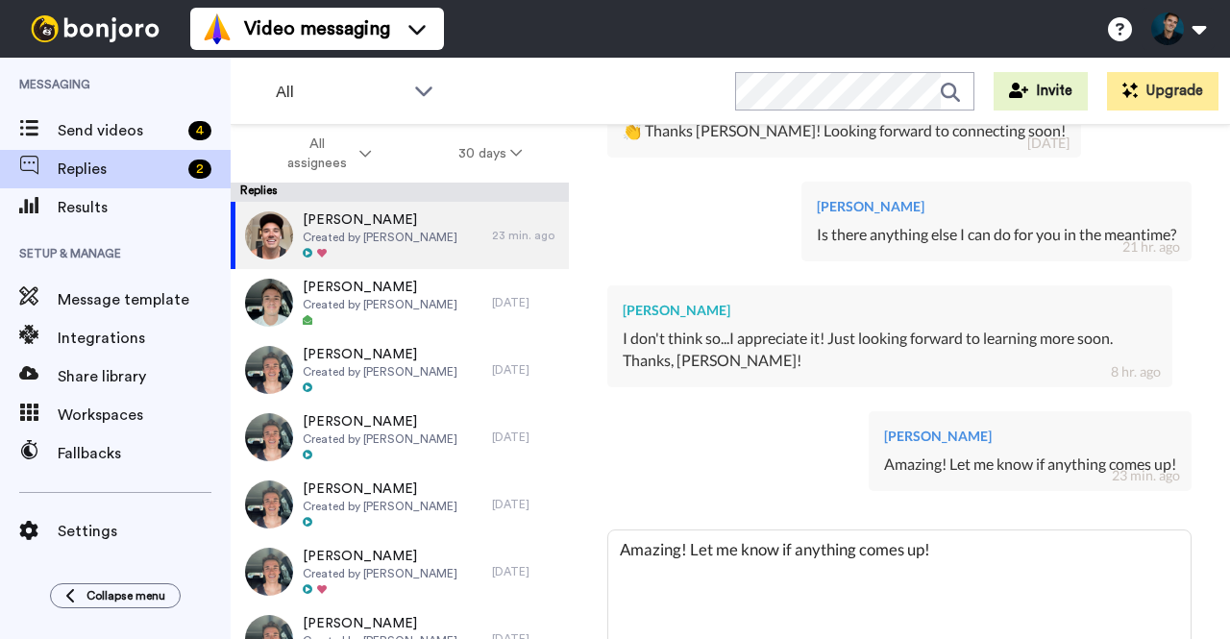
type textarea "x"
